Goal: Task Accomplishment & Management: Use online tool/utility

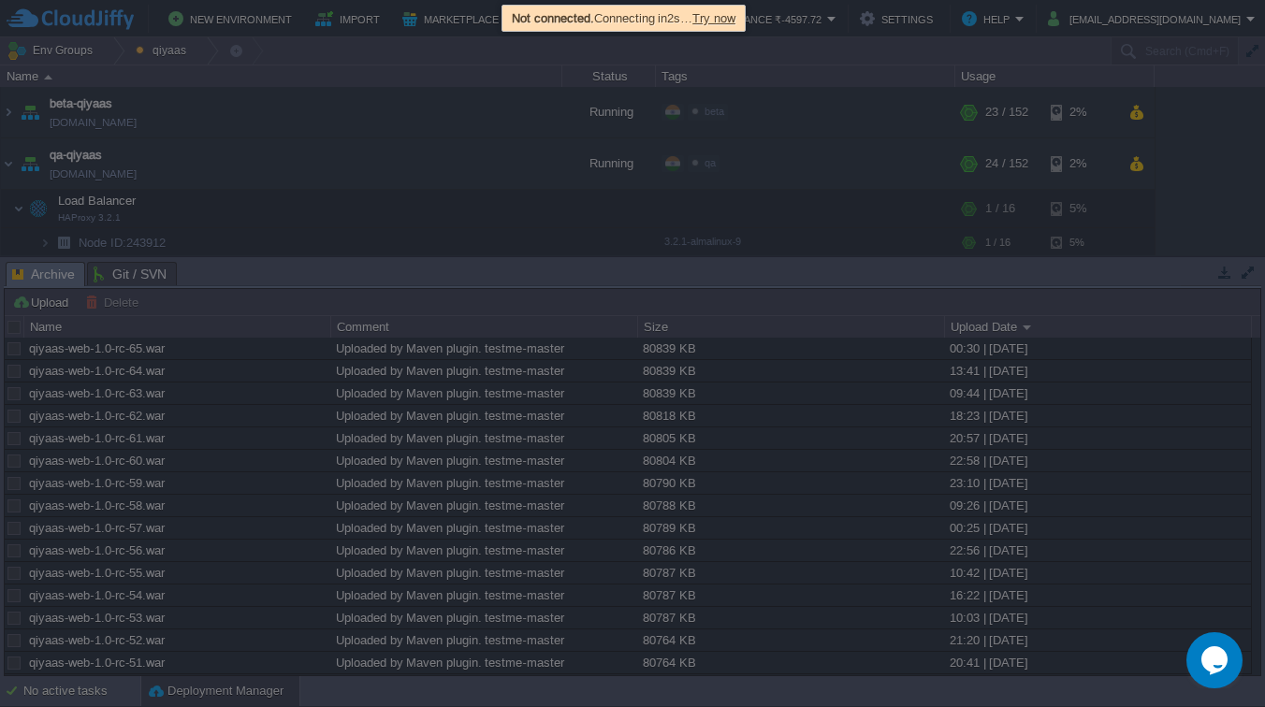
scroll to position [337, 0]
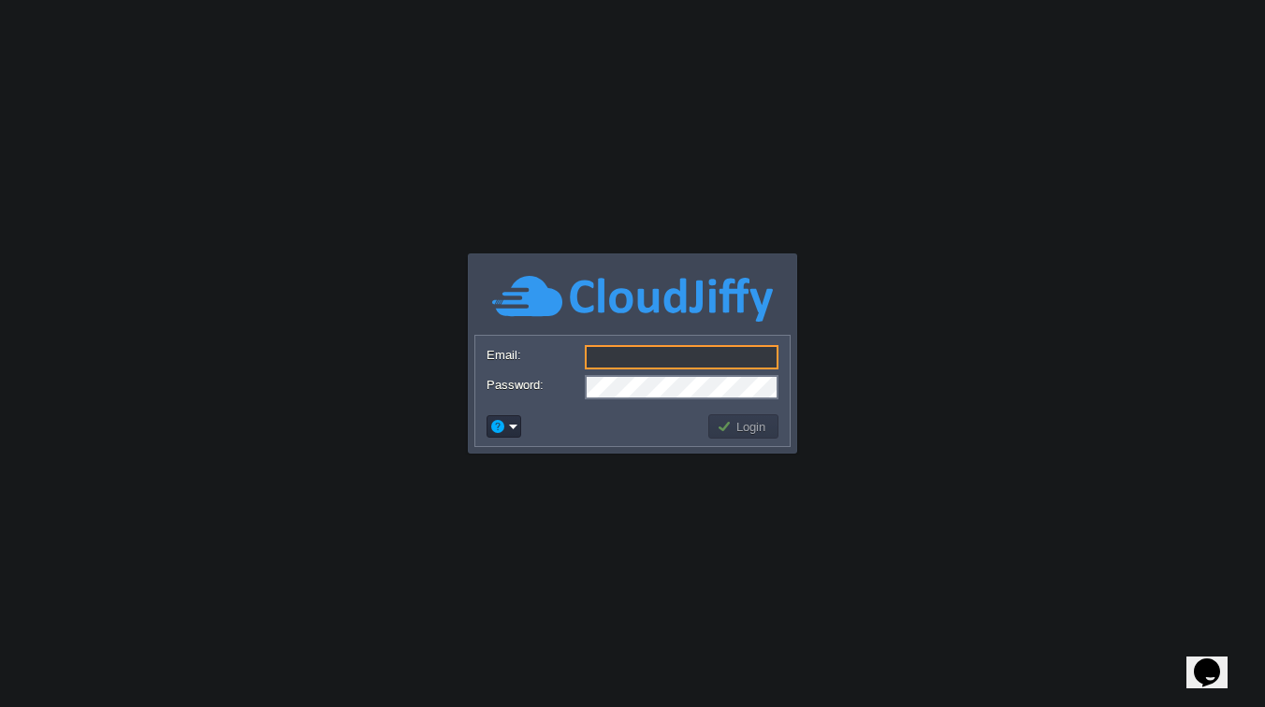
click at [630, 356] on input "Email:" at bounding box center [682, 357] width 194 height 24
type input "[EMAIL_ADDRESS][DOMAIN_NAME]"
click at [727, 418] on button "Login" at bounding box center [744, 426] width 54 height 17
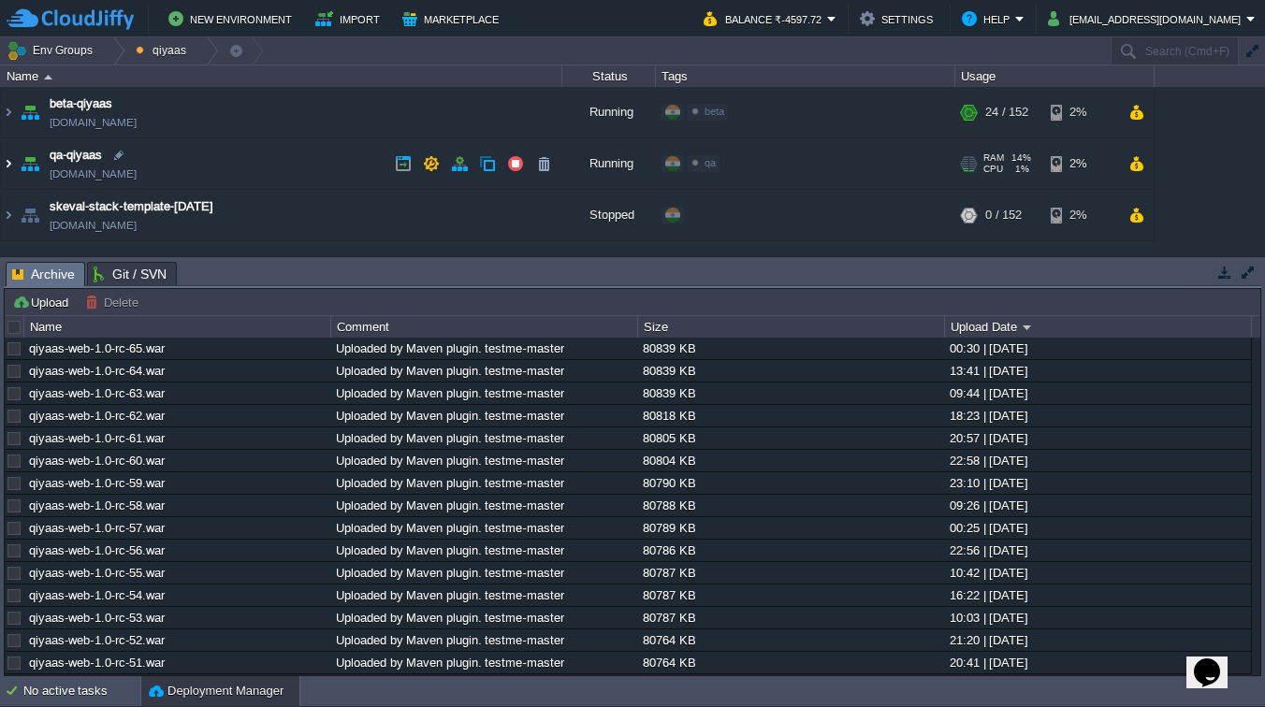
click at [11, 169] on img at bounding box center [8, 163] width 15 height 51
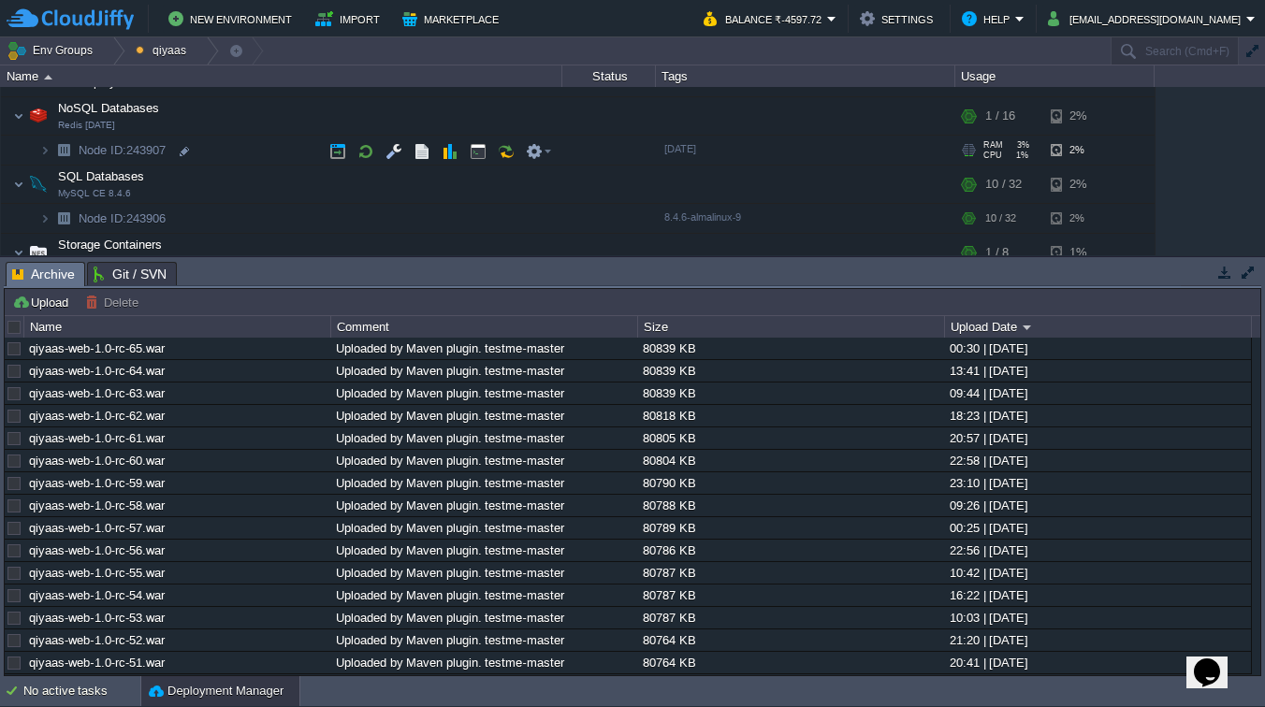
scroll to position [360, 0]
click at [345, 152] on button "button" at bounding box center [337, 146] width 17 height 17
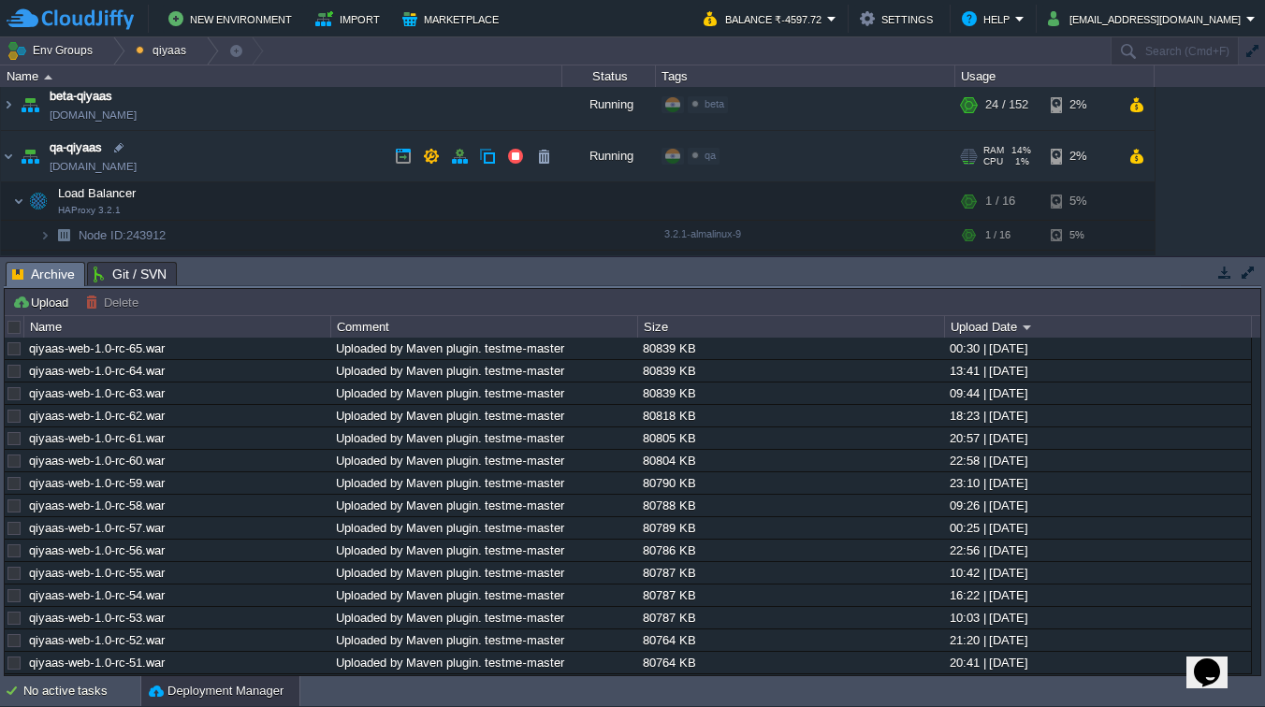
scroll to position [9, 0]
click at [6, 108] on img at bounding box center [8, 103] width 15 height 51
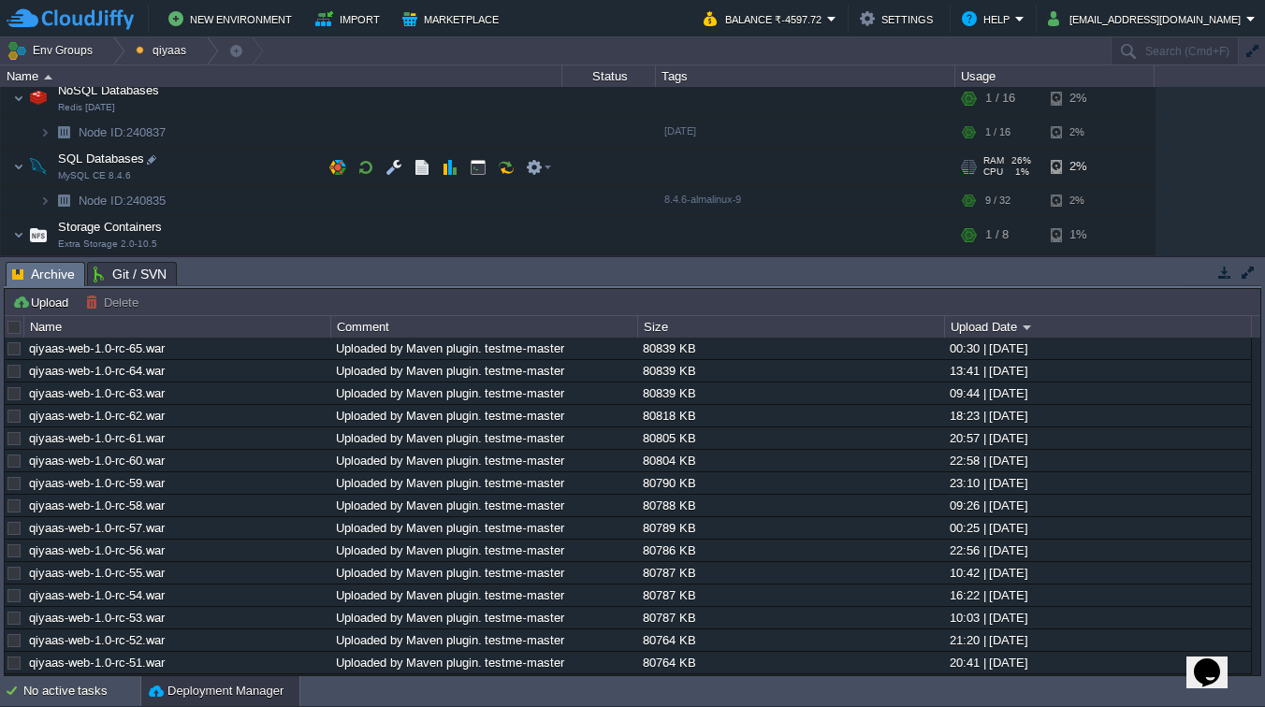
scroll to position [256, 0]
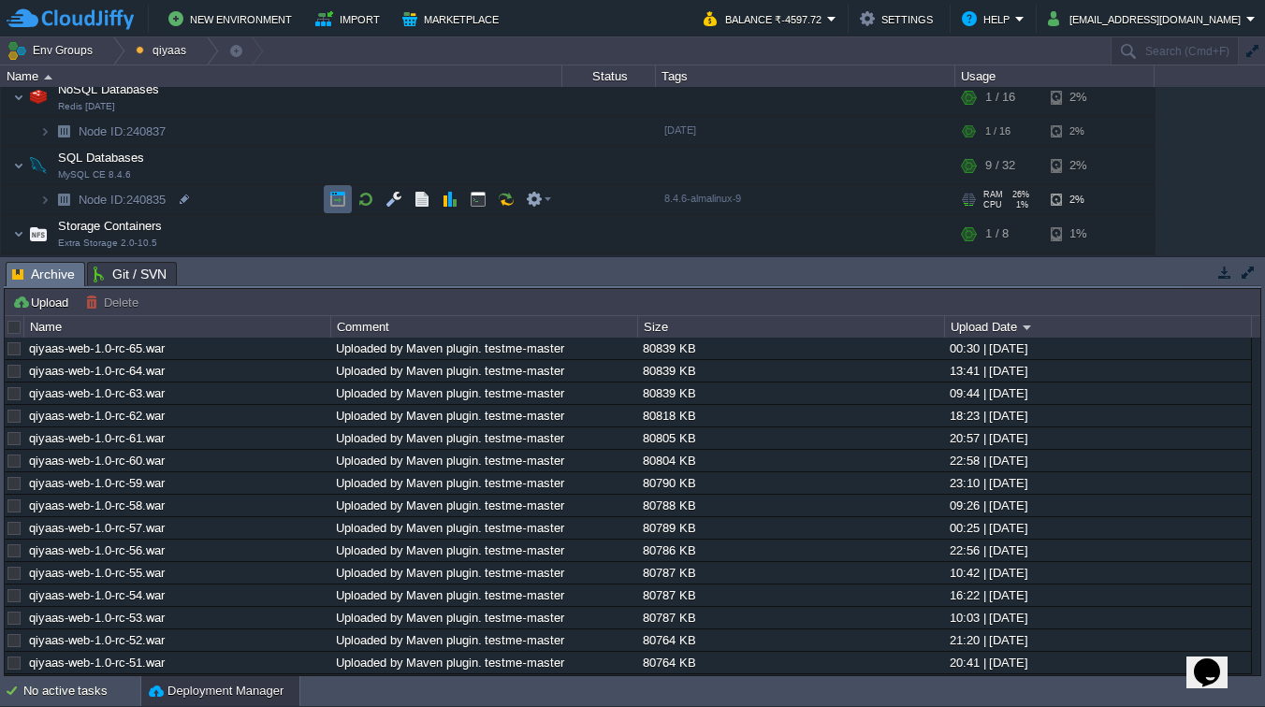
click at [338, 204] on button "button" at bounding box center [337, 199] width 17 height 17
